Goal: Contribute content: Contribute content

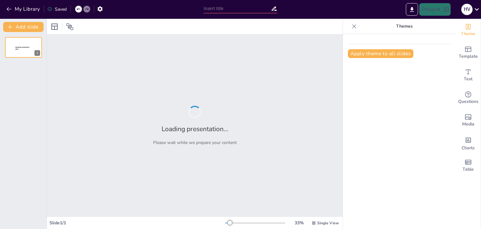
type input "Interactive Electronics Quiz: Testing Theoretical and Practical Knowledge"
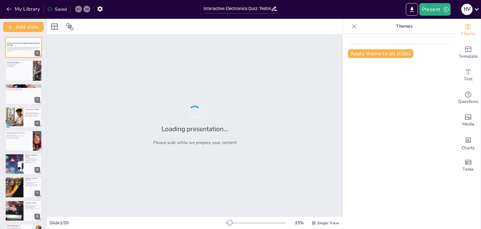
checkbox input "true"
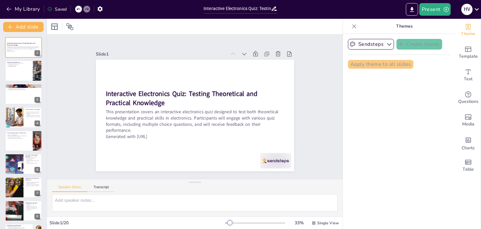
checkbox input "true"
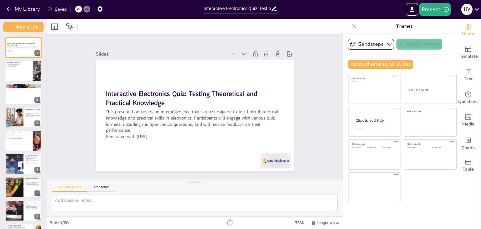
checkbox input "true"
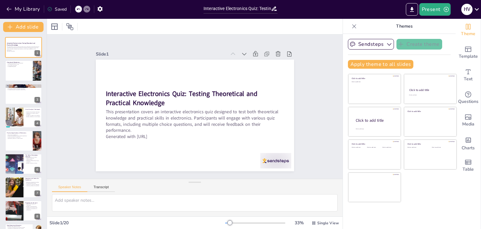
checkbox input "true"
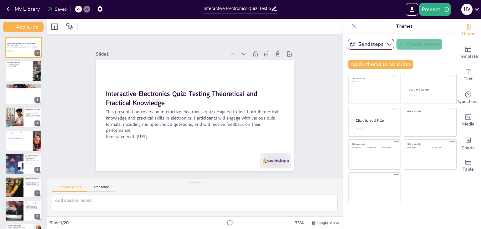
checkbox input "true"
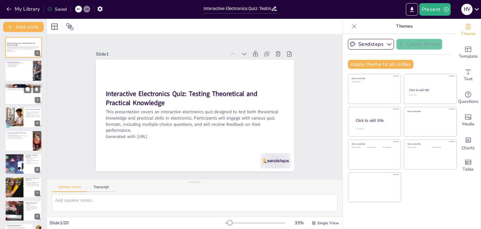
checkbox input "true"
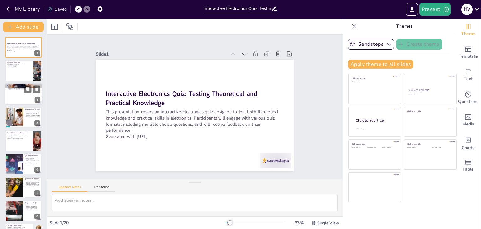
checkbox input "true"
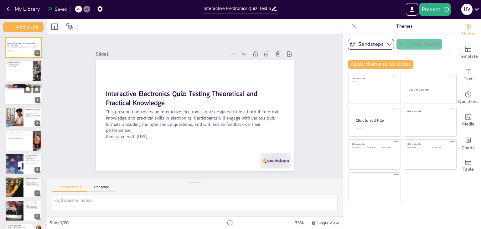
checkbox input "true"
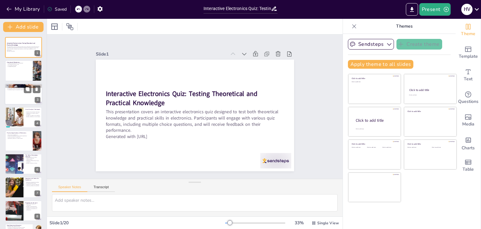
checkbox input "true"
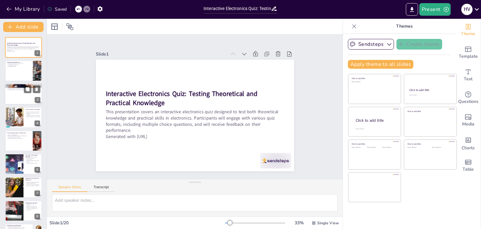
checkbox input "true"
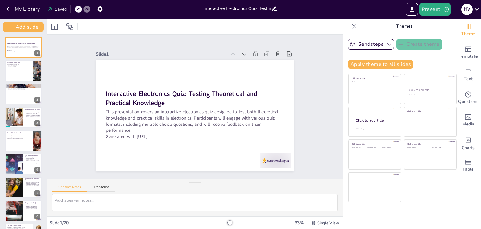
checkbox input "true"
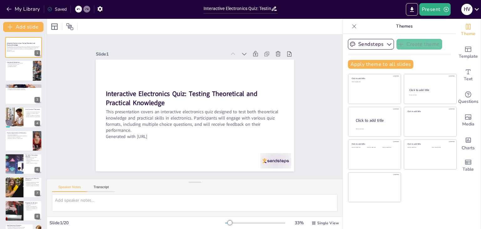
checkbox input "true"
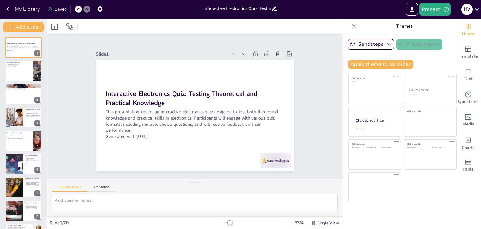
checkbox input "true"
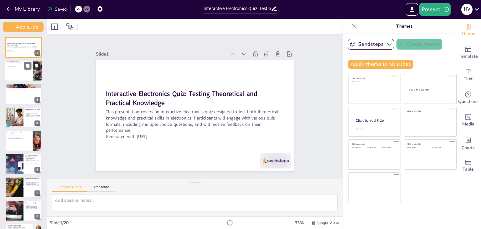
checkbox input "true"
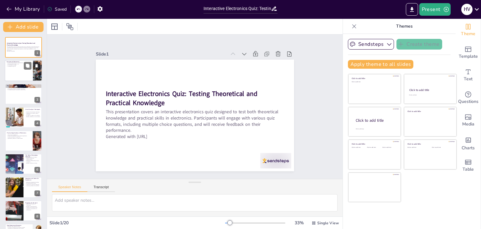
click at [24, 73] on div at bounding box center [24, 70] width 38 height 21
type textarea "Understanding electronics is fundamental for students as it lays the groundwork…"
checkbox input "true"
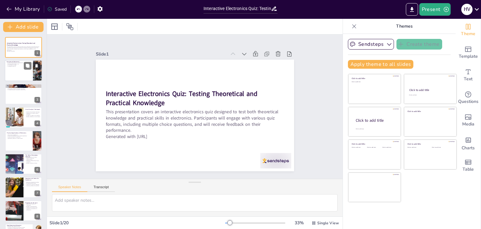
checkbox input "true"
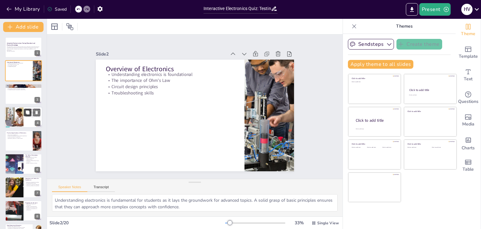
checkbox input "true"
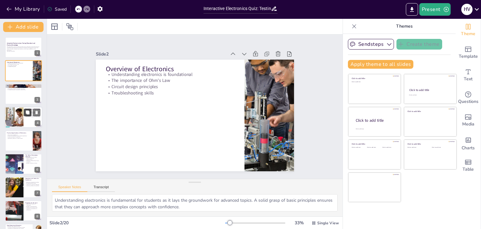
checkbox input "true"
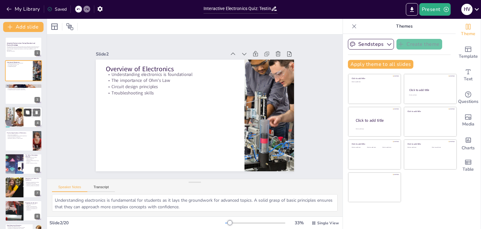
checkbox input "true"
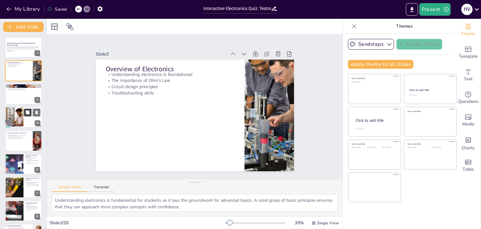
checkbox input "true"
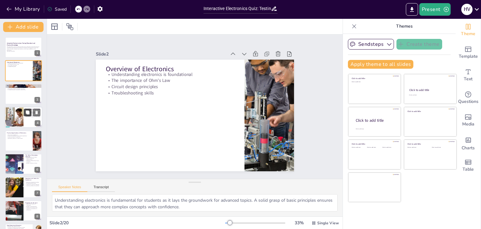
checkbox input "true"
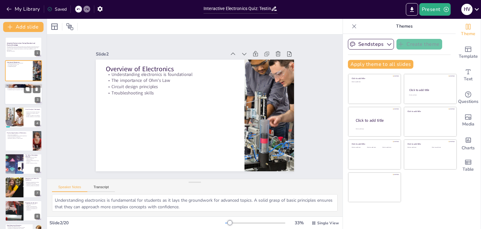
checkbox input "true"
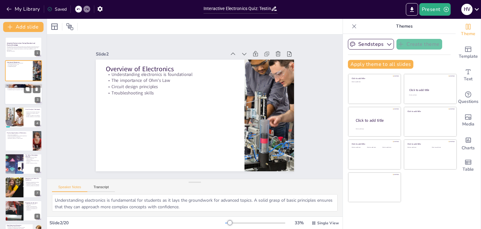
checkbox input "true"
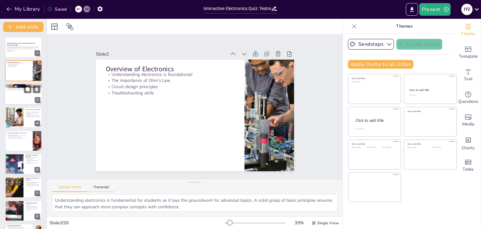
checkbox input "true"
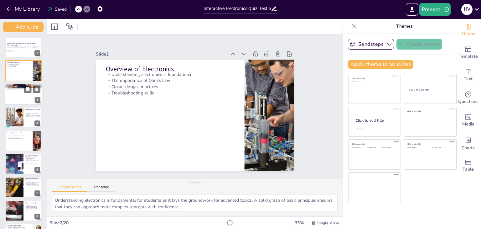
click at [30, 95] on div at bounding box center [24, 93] width 38 height 21
type textarea "Resistors and capacitors are foundational components in electronics. Understand…"
checkbox input "true"
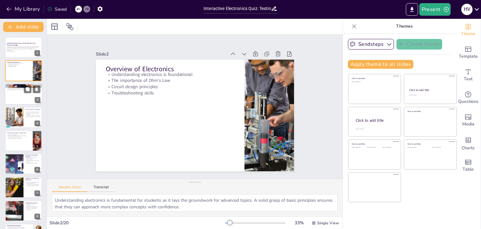
checkbox input "true"
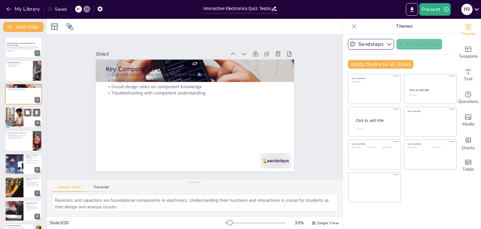
checkbox input "true"
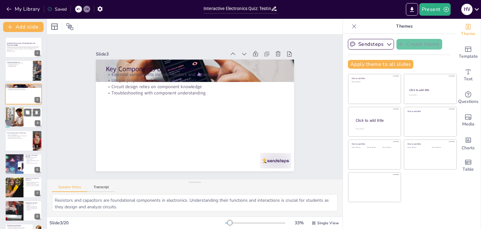
checkbox input "true"
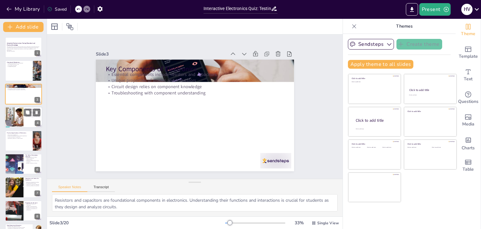
checkbox input "true"
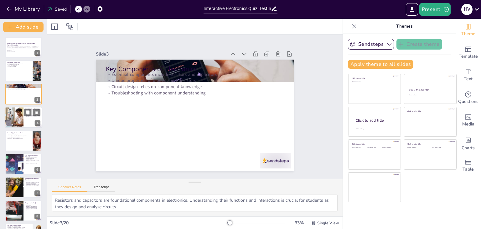
checkbox input "true"
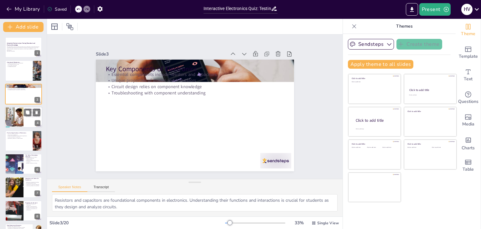
checkbox input "true"
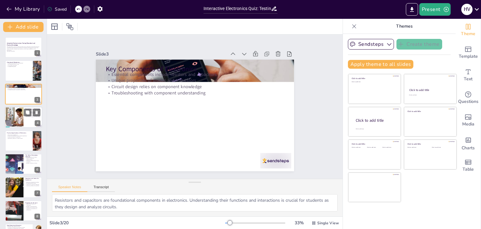
click at [25, 121] on div at bounding box center [24, 116] width 38 height 21
type textarea "Nodal and mesh analysis are critical techniques for analyzing circuits. Student…"
checkbox input "true"
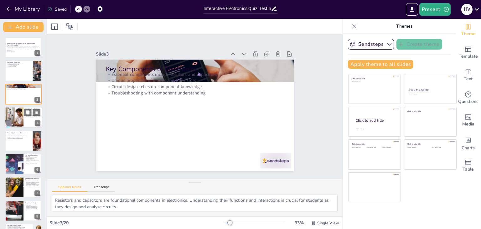
checkbox input "true"
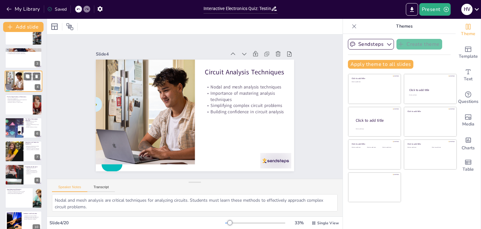
checkbox input "true"
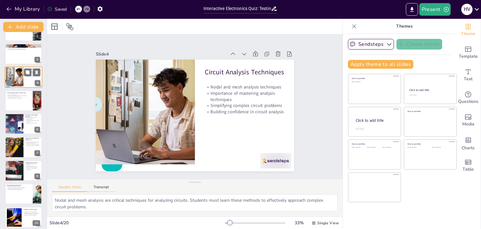
scroll to position [40, 0]
checkbox input "true"
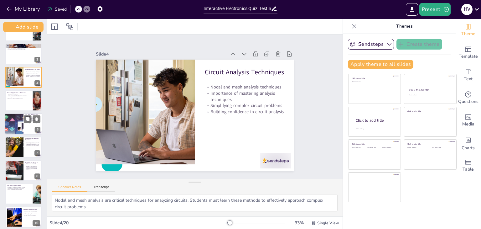
checkbox input "true"
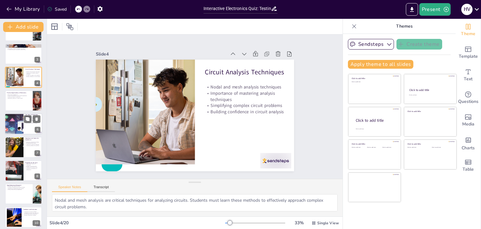
checkbox input "true"
click at [22, 130] on div at bounding box center [14, 123] width 36 height 21
type textarea "Simulation software enables virtual modeling and analysis of circuits. This tec…"
checkbox input "true"
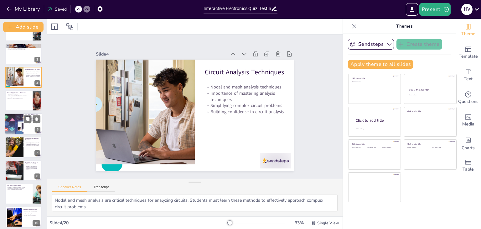
checkbox input "true"
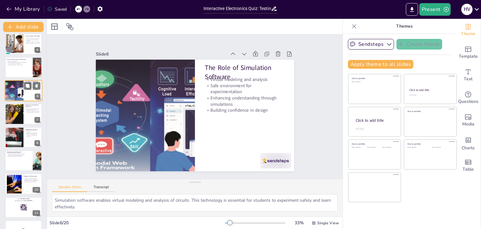
scroll to position [74, 0]
checkbox input "true"
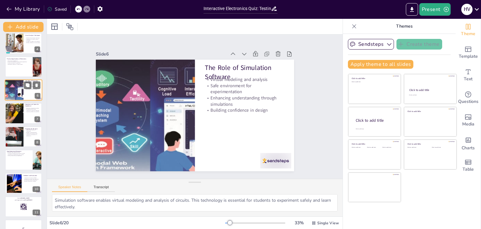
checkbox input "true"
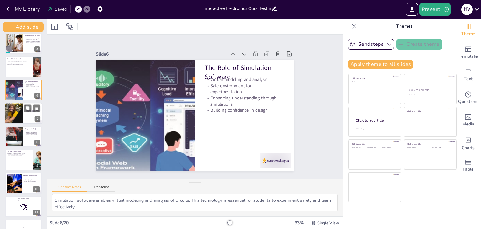
checkbox input "true"
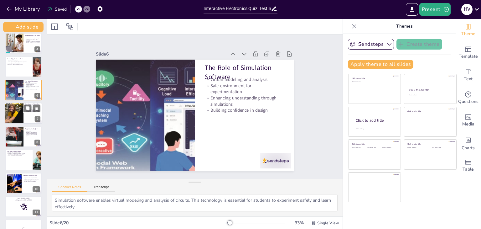
checkbox input "true"
click at [23, 104] on div at bounding box center [14, 113] width 38 height 21
type textarea "Hands-on experience reinforces theoretical knowledge. Students can apply what t…"
checkbox input "true"
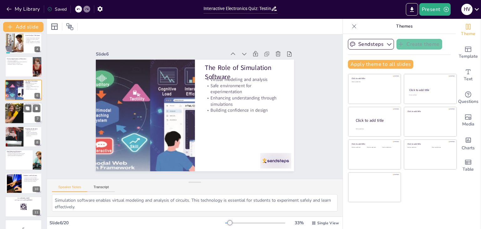
checkbox input "true"
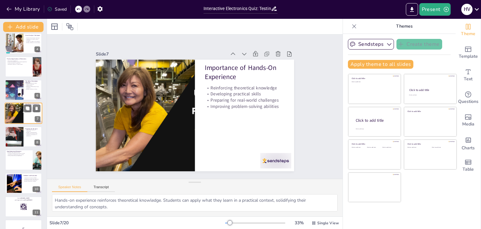
scroll to position [57, 0]
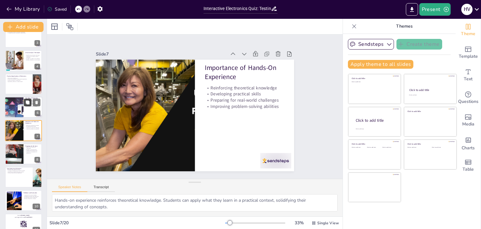
checkbox input "true"
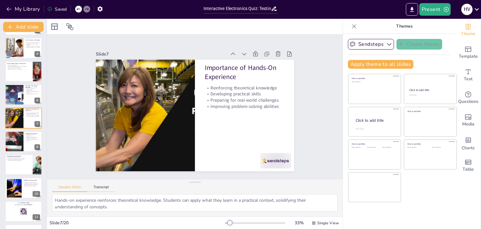
scroll to position [82, 0]
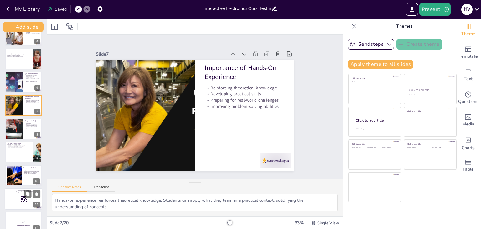
click at [10, 196] on div at bounding box center [24, 198] width 38 height 21
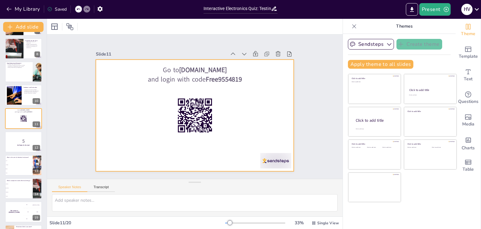
scroll to position [163, 0]
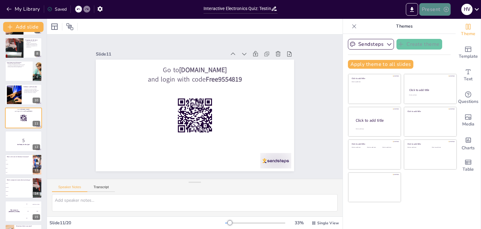
click at [426, 14] on button "Present" at bounding box center [434, 9] width 31 height 13
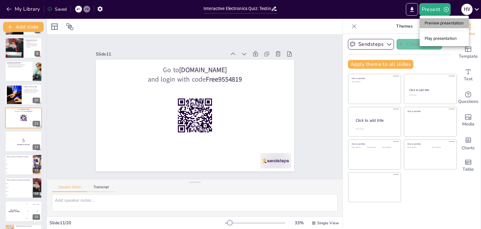
click at [429, 23] on li "Preview presentation" at bounding box center [444, 23] width 49 height 10
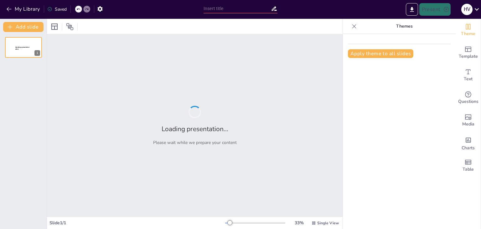
type input "Fundamentals of Electronic Circuits: A Technical Assessment"
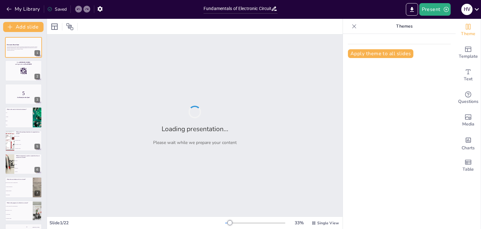
checkbox input "true"
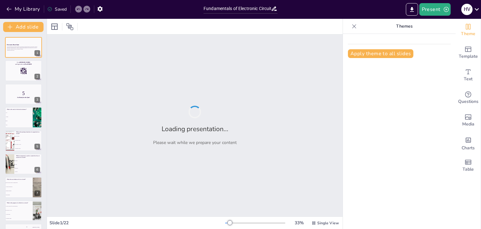
checkbox input "true"
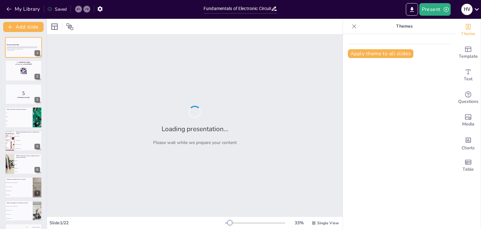
checkbox input "true"
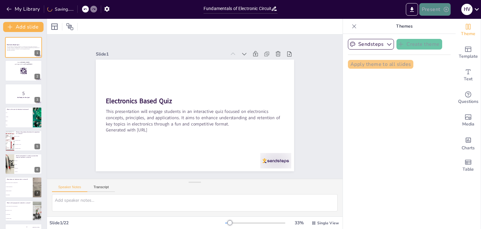
click at [438, 10] on button "Present" at bounding box center [434, 9] width 31 height 13
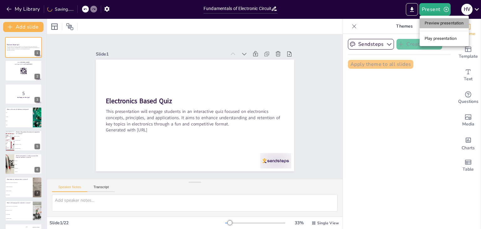
click at [435, 25] on li "Preview presentation" at bounding box center [444, 23] width 49 height 10
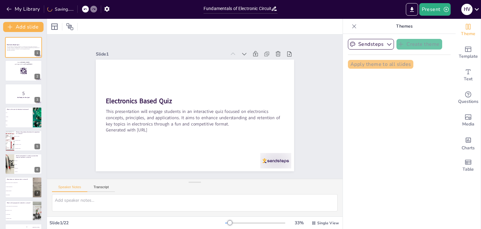
checkbox input "true"
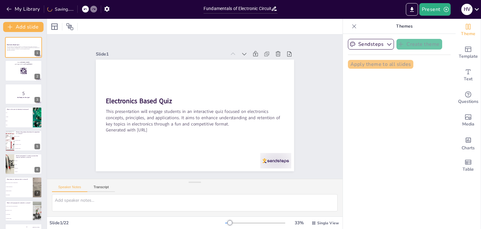
checkbox input "true"
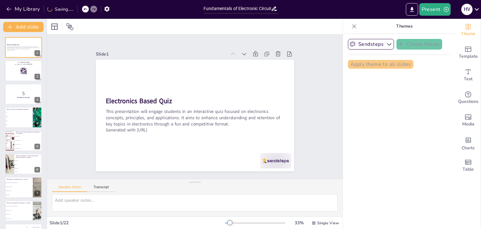
checkbox input "true"
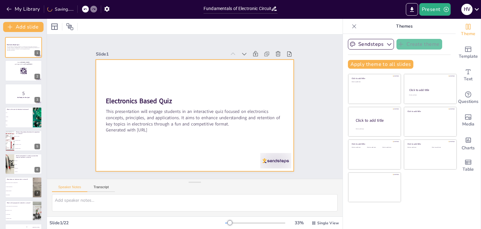
checkbox input "true"
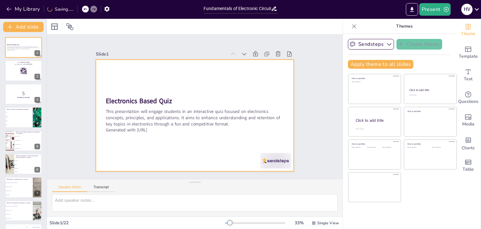
checkbox input "true"
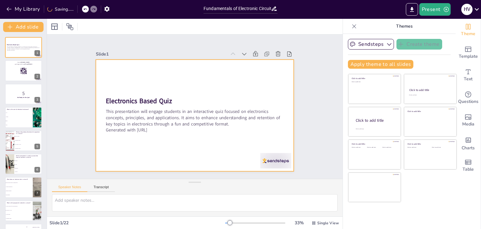
checkbox input "true"
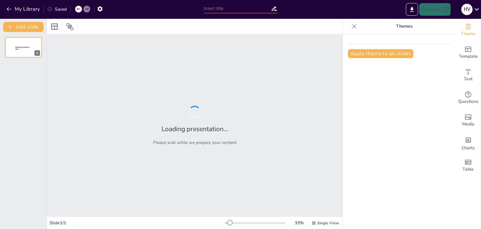
type input "Fundamentals of Electronic Circuits: A Technical Assessment"
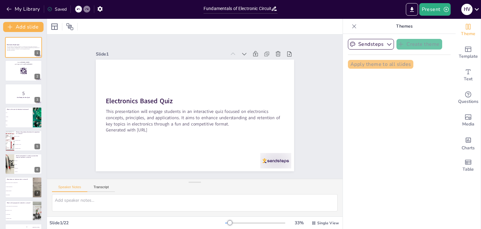
checkbox input "true"
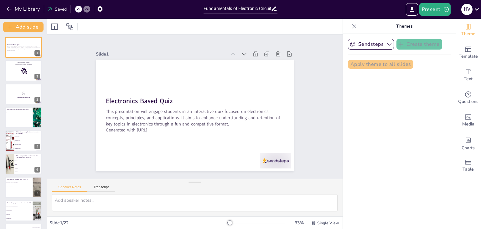
checkbox input "true"
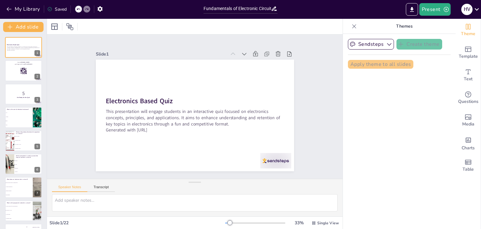
checkbox input "true"
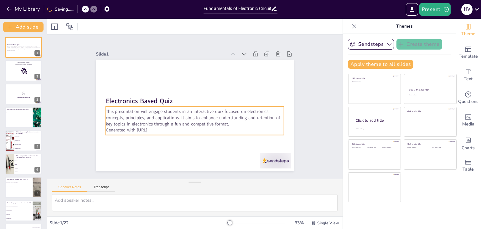
checkbox input "true"
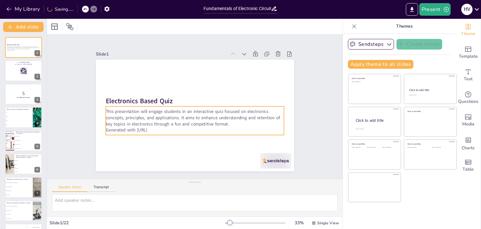
checkbox input "true"
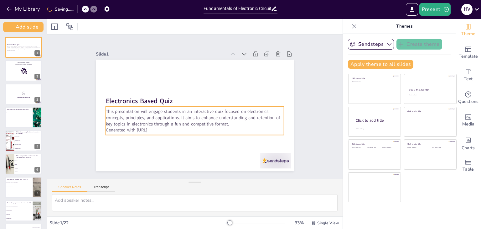
checkbox input "true"
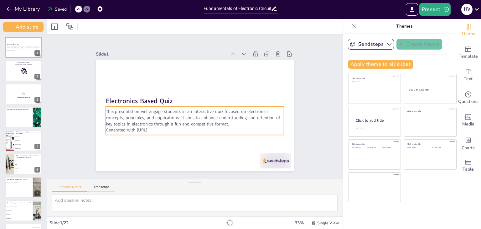
checkbox input "true"
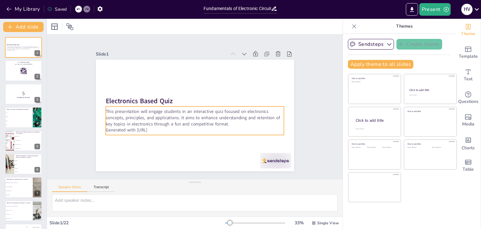
checkbox input "true"
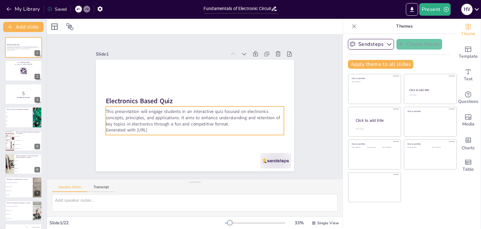
checkbox input "true"
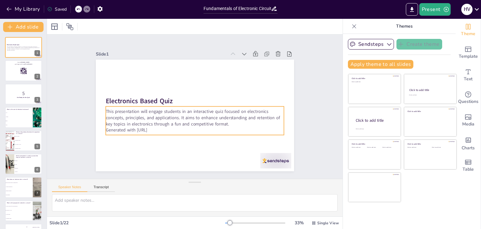
checkbox input "true"
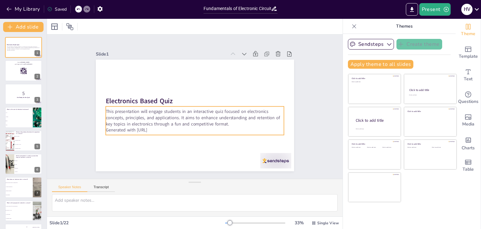
checkbox input "true"
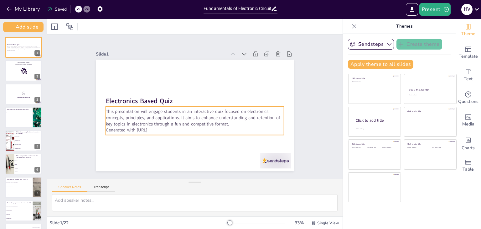
checkbox input "true"
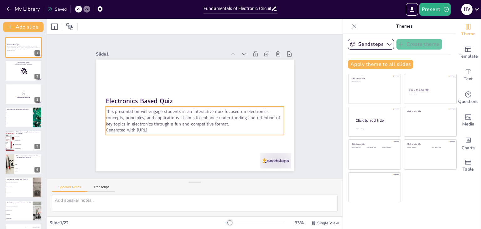
checkbox input "true"
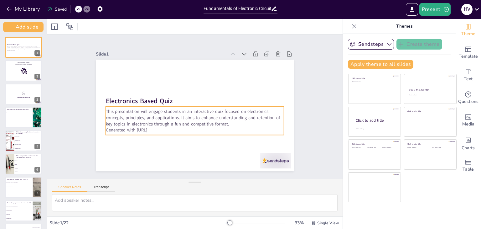
checkbox input "true"
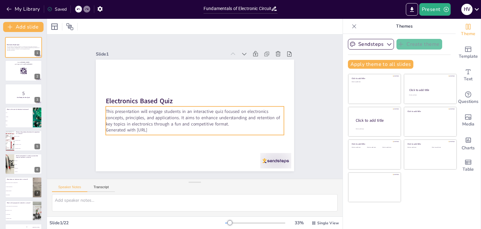
checkbox input "true"
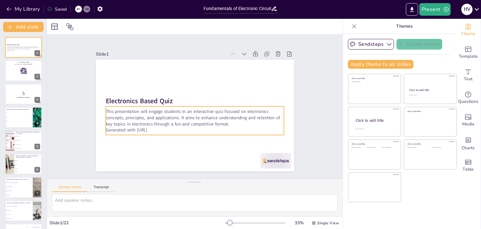
checkbox input "true"
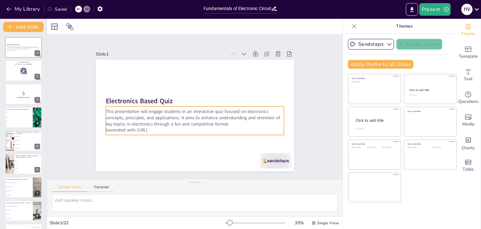
checkbox input "true"
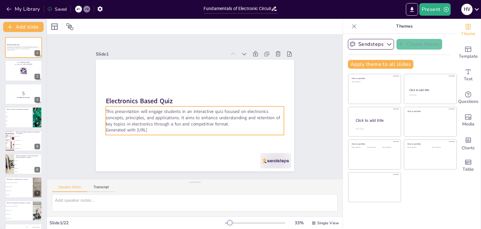
checkbox input "true"
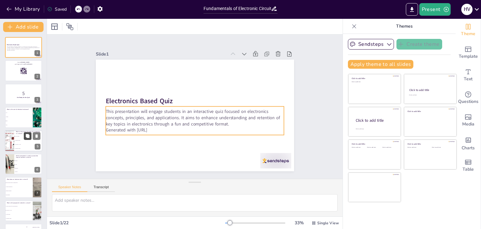
checkbox input "true"
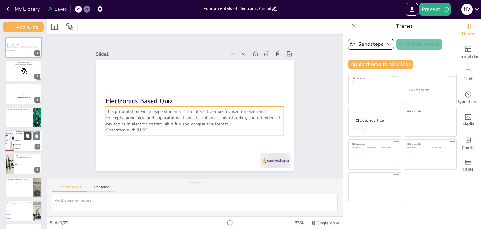
checkbox input "true"
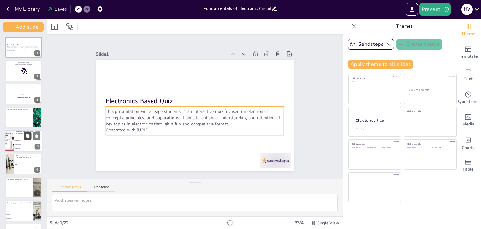
checkbox input "true"
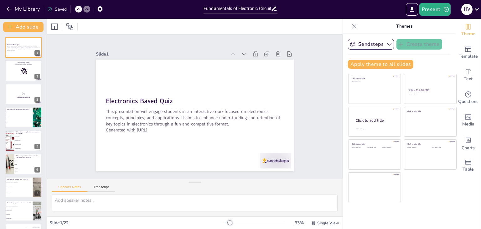
checkbox input "true"
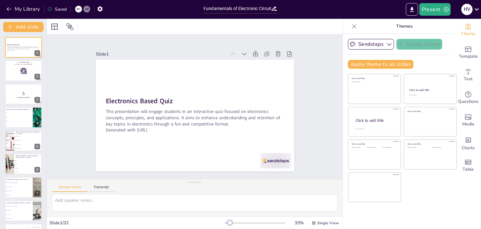
checkbox input "true"
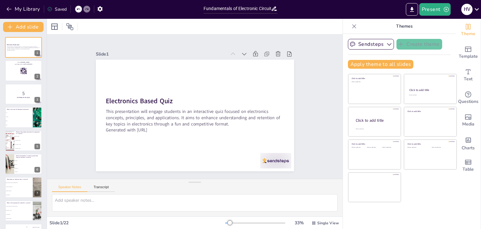
checkbox input "true"
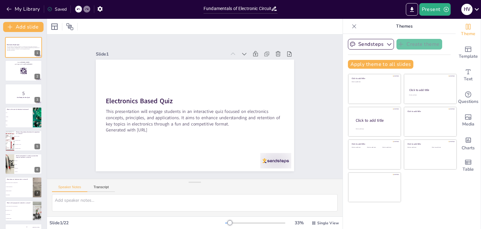
checkbox input "true"
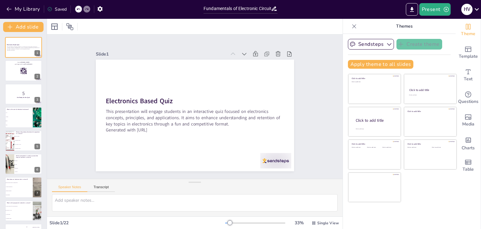
checkbox input "true"
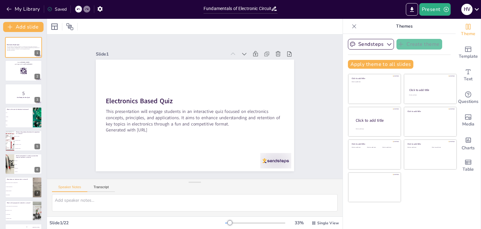
checkbox input "true"
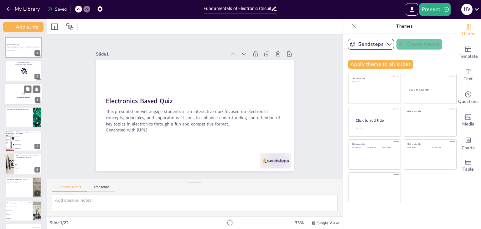
checkbox input "true"
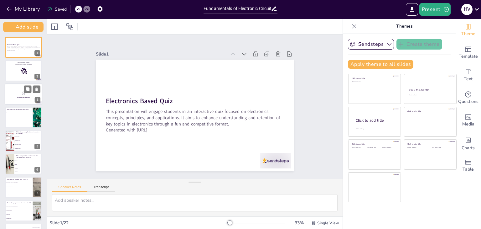
checkbox input "true"
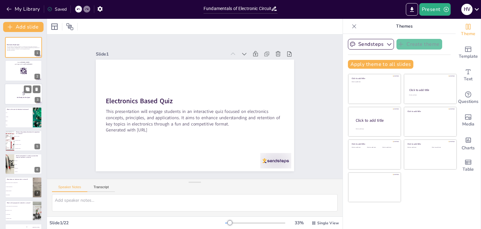
checkbox input "true"
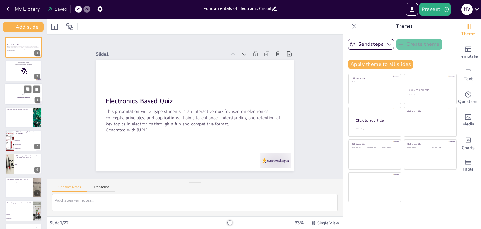
checkbox input "true"
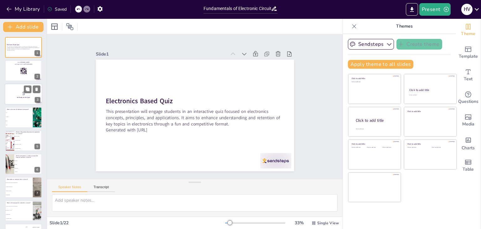
checkbox input "true"
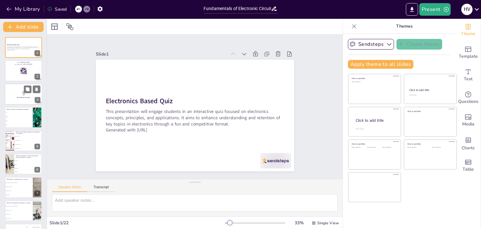
checkbox input "true"
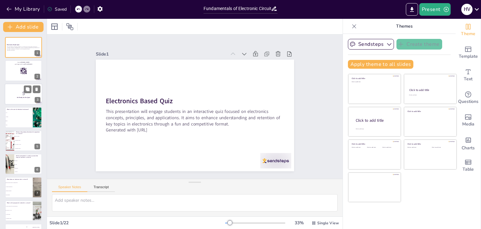
checkbox input "true"
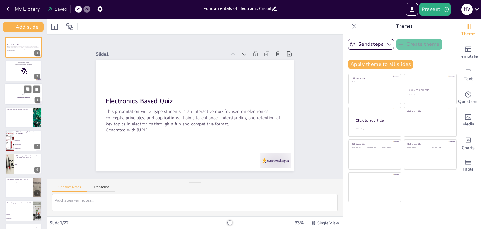
checkbox input "true"
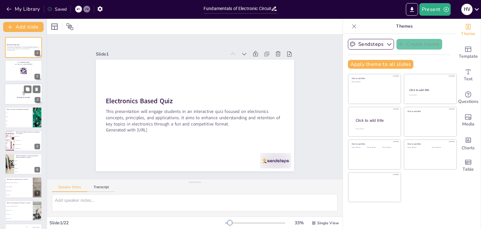
checkbox input "true"
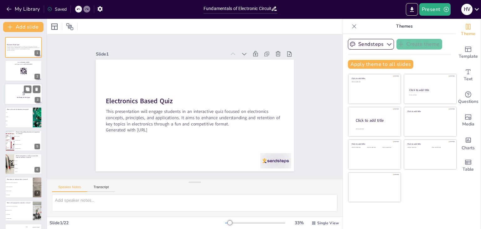
checkbox input "true"
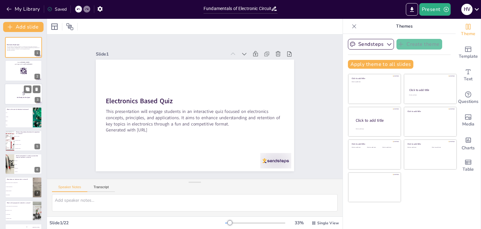
checkbox input "true"
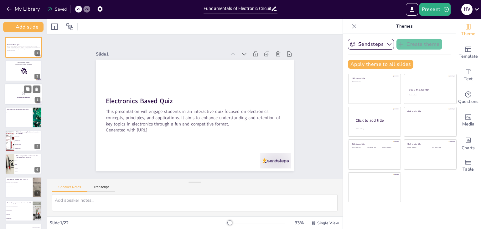
checkbox input "true"
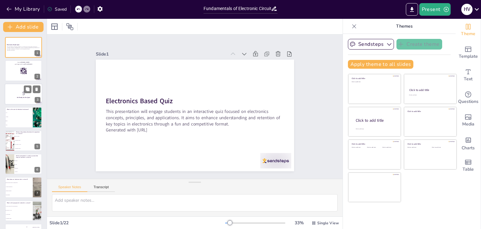
checkbox input "true"
click at [23, 75] on div at bounding box center [24, 70] width 38 height 21
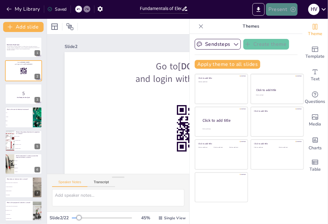
click at [280, 5] on button "Present" at bounding box center [281, 9] width 31 height 13
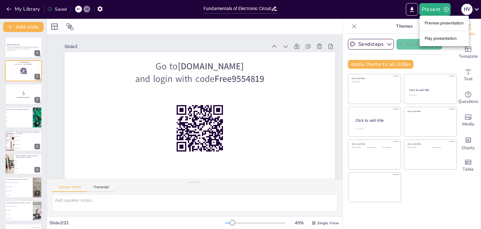
click at [23, 10] on div at bounding box center [240, 114] width 481 height 229
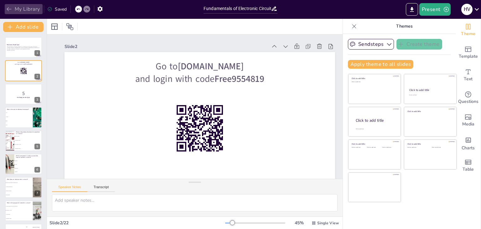
click at [20, 7] on button "My Library" at bounding box center [24, 9] width 38 height 10
